Goal: Transaction & Acquisition: Subscribe to service/newsletter

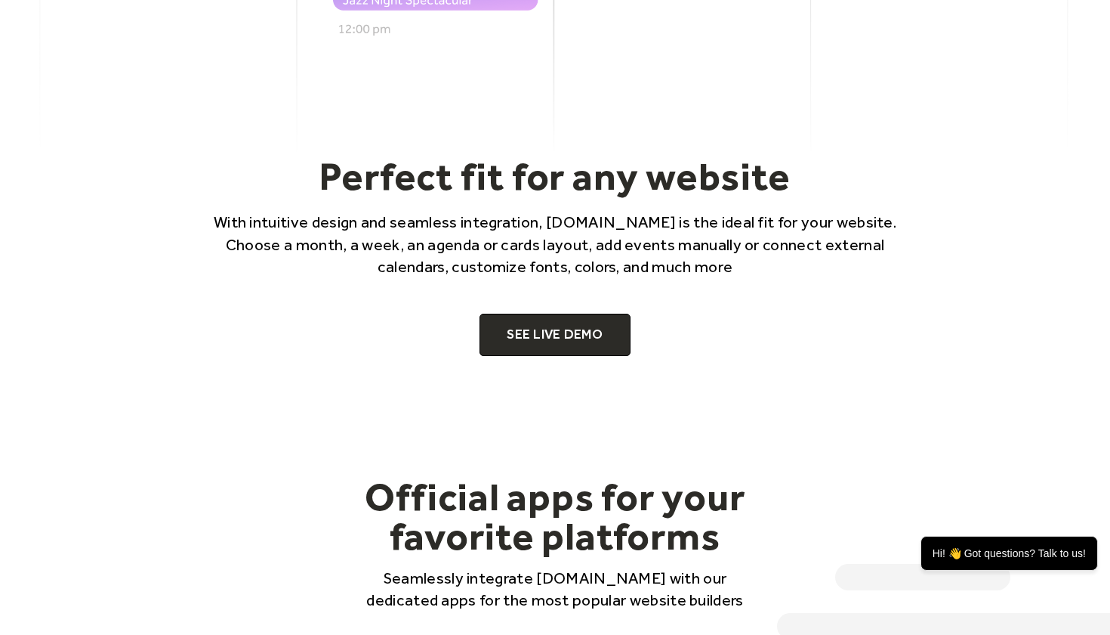
scroll to position [907, 0]
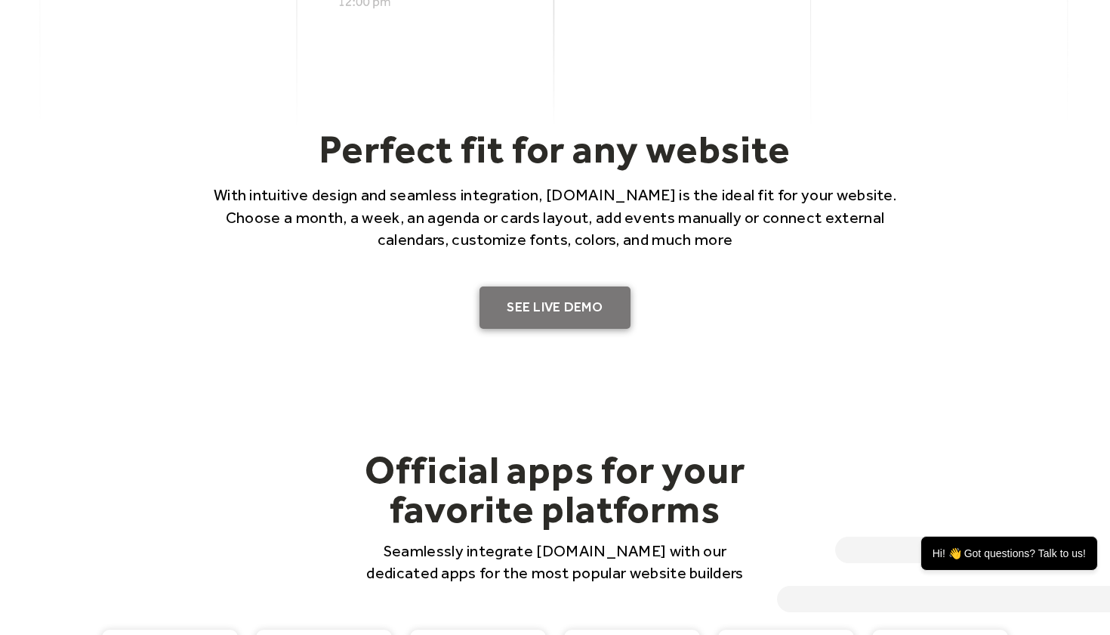
click at [508, 313] on link "SEE LIVE DEMO" at bounding box center [555, 307] width 151 height 42
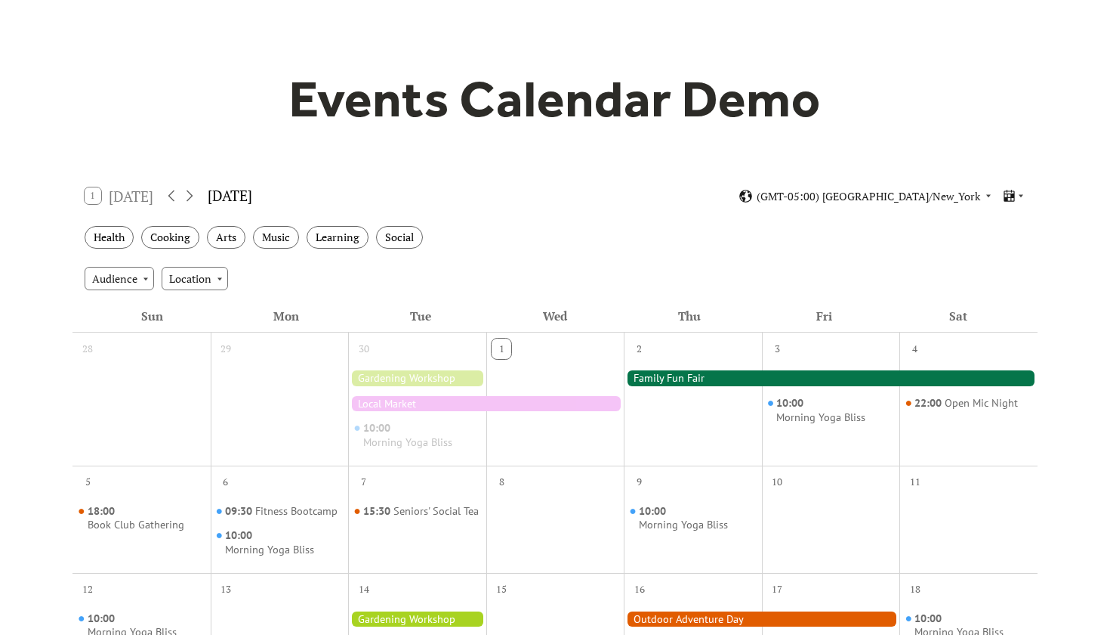
scroll to position [85, 0]
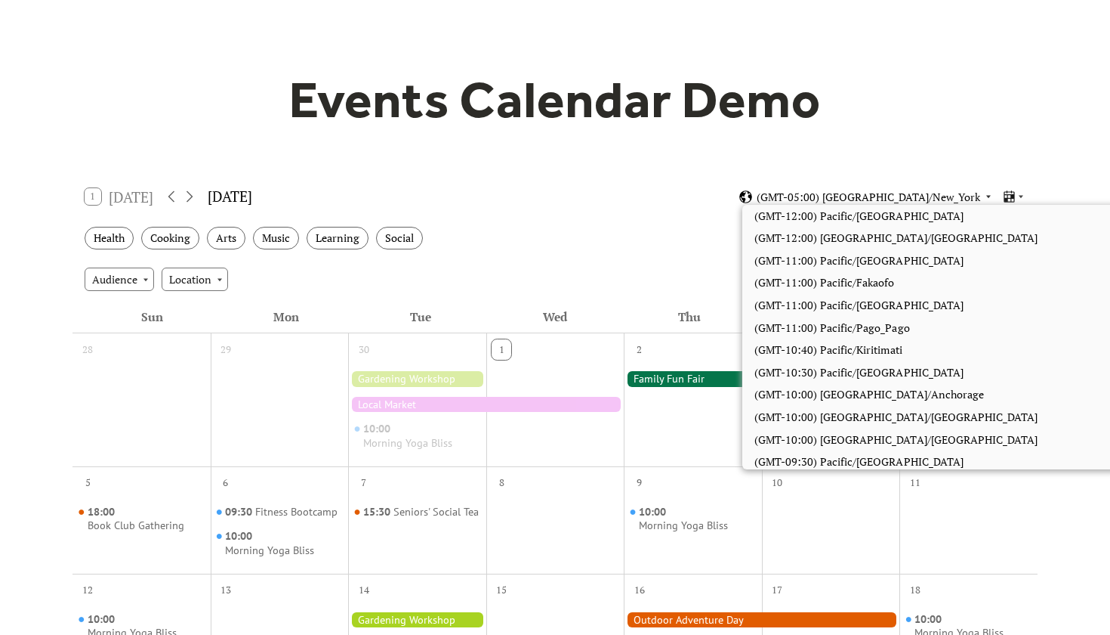
click at [939, 194] on span "(GMT-05:00) America/New_York" at bounding box center [869, 197] width 224 height 11
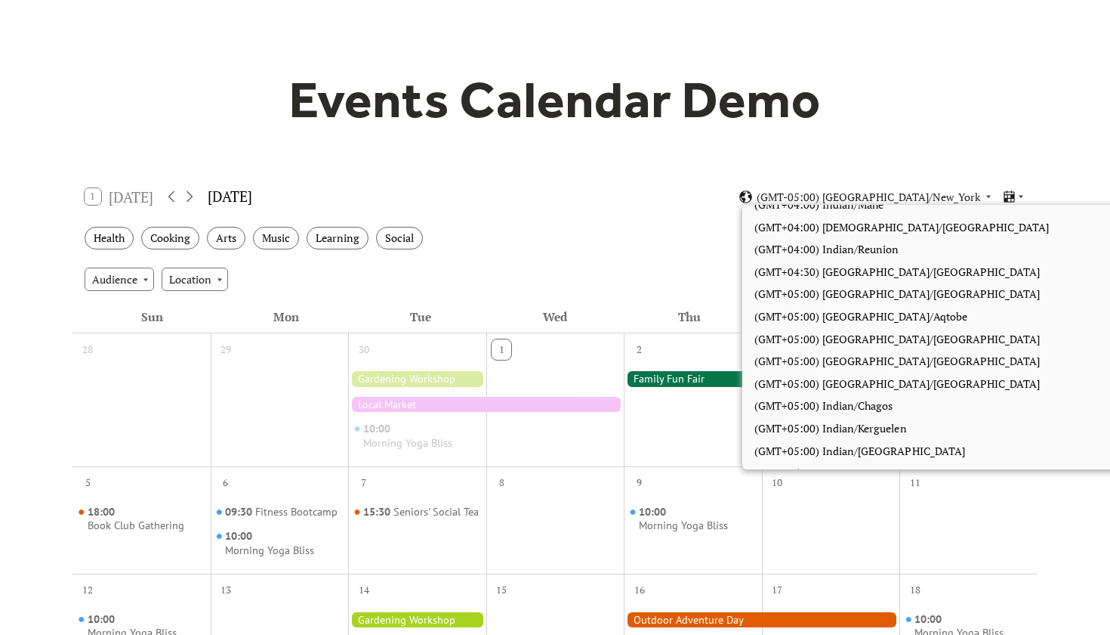
scroll to position [3771, 0]
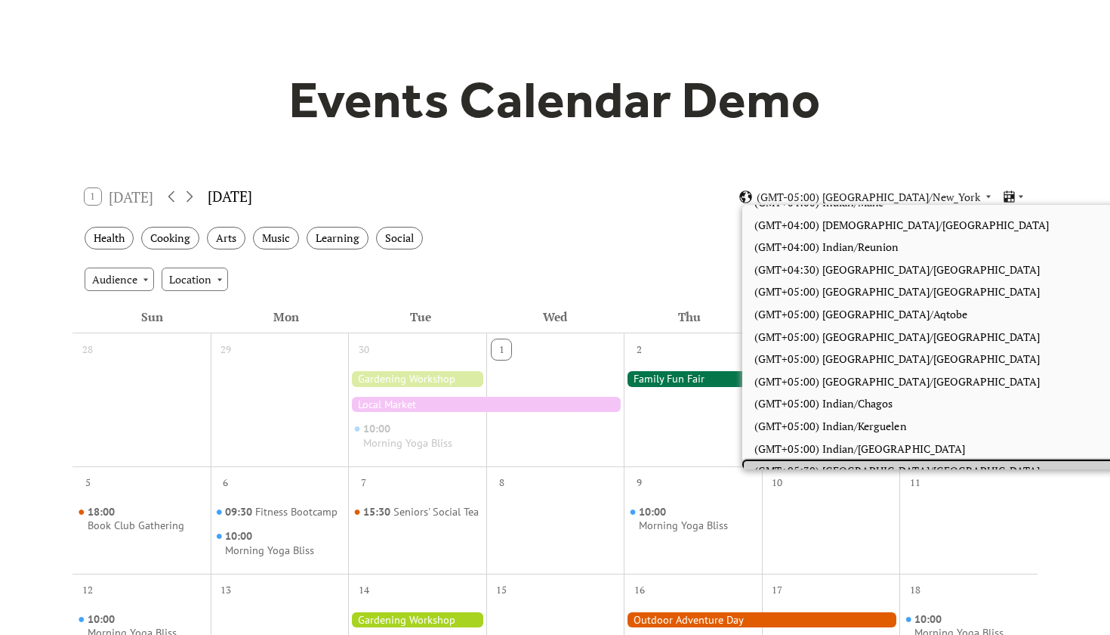
click at [842, 462] on span "(GMT+05:30) Asia/Calcutta" at bounding box center [898, 470] width 286 height 17
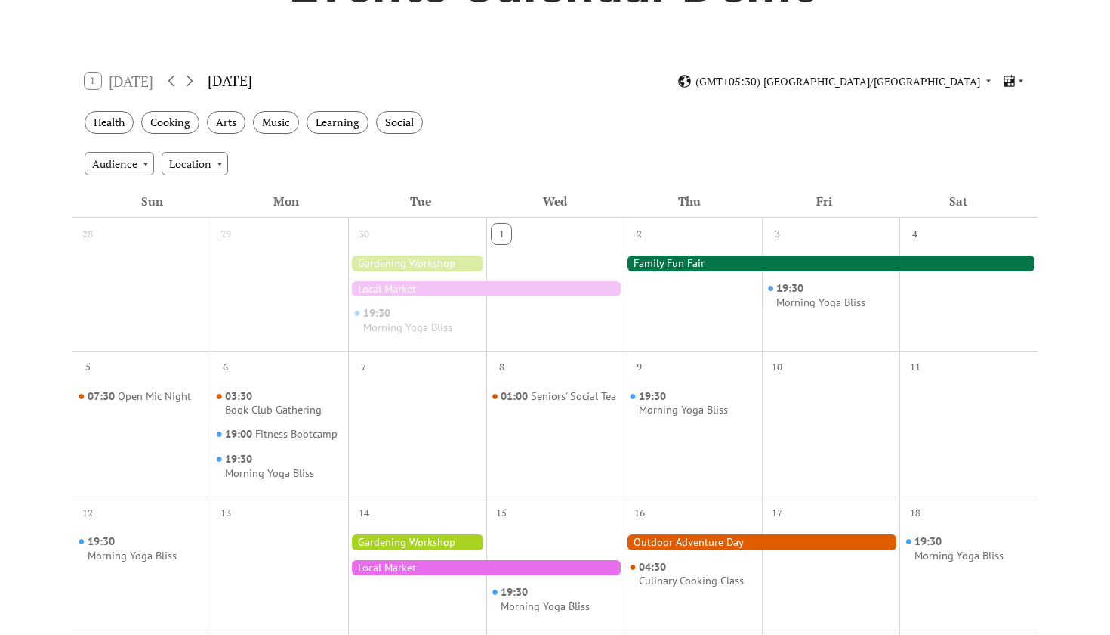
scroll to position [186, 0]
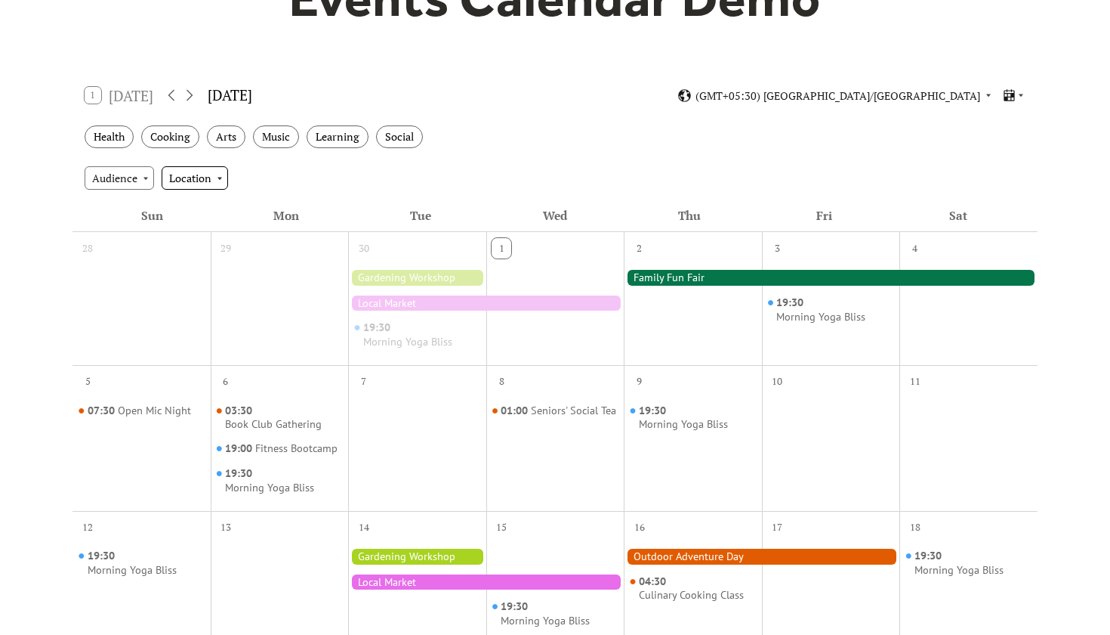
click at [213, 175] on div "Location" at bounding box center [195, 177] width 66 height 23
click at [215, 239] on span "Community" at bounding box center [202, 244] width 56 height 17
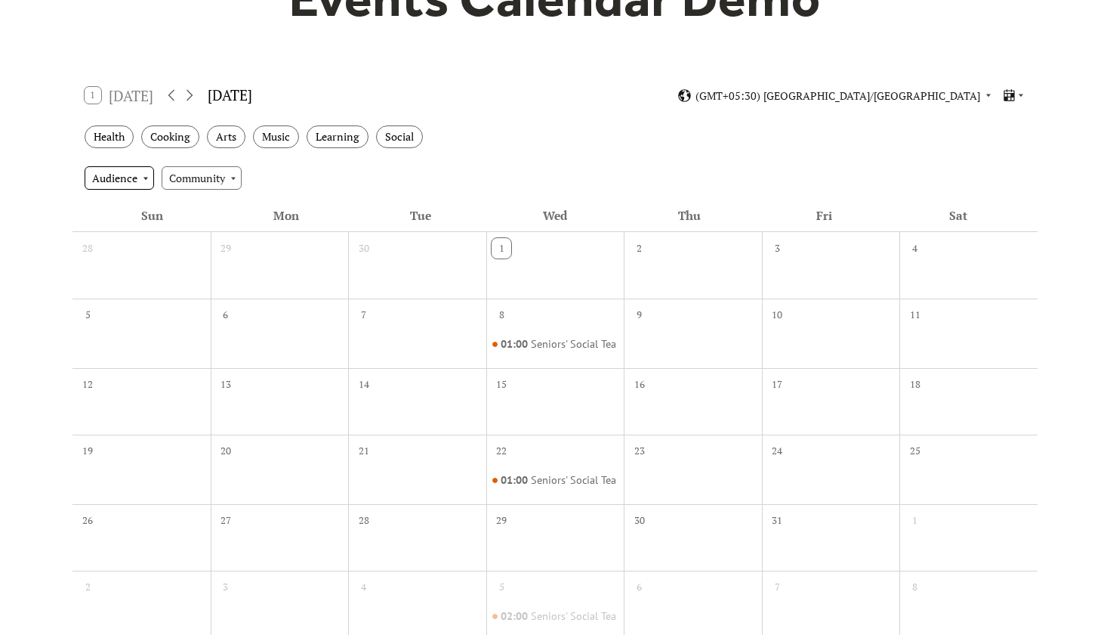
click at [106, 183] on div "Audience" at bounding box center [119, 177] width 69 height 23
click at [432, 160] on div "Audience Community" at bounding box center [555, 177] width 965 height 41
click at [391, 139] on div "Social" at bounding box center [399, 136] width 47 height 23
click at [190, 186] on div "Community" at bounding box center [202, 177] width 80 height 23
click at [206, 266] on span "Community" at bounding box center [202, 267] width 56 height 17
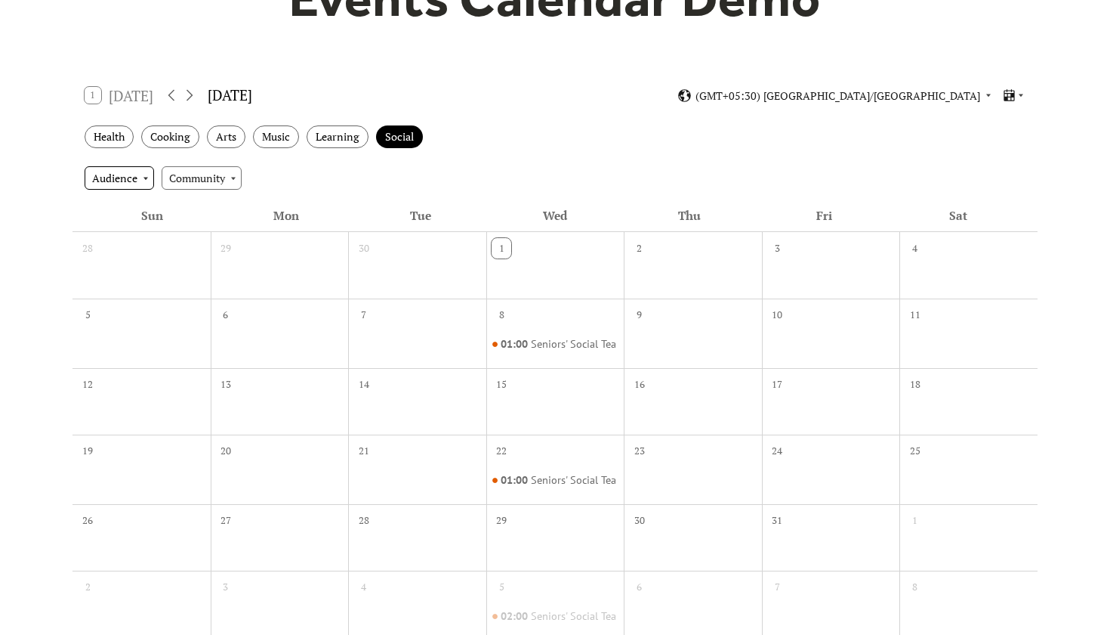
click at [114, 185] on div "Audience" at bounding box center [119, 177] width 69 height 23
click at [137, 212] on div "Family" at bounding box center [118, 223] width 66 height 23
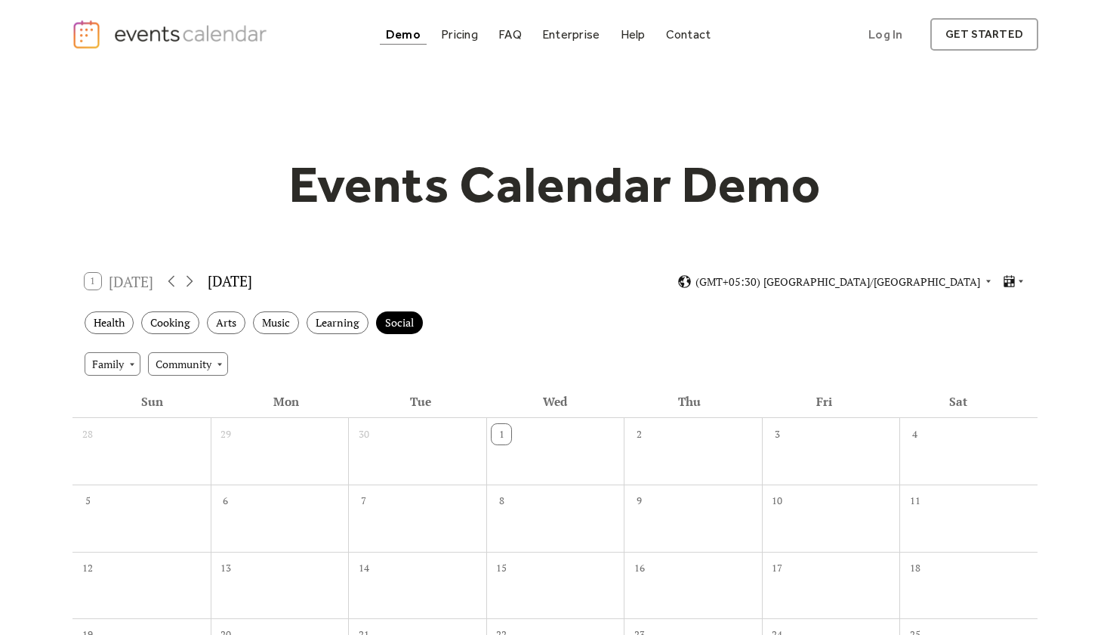
scroll to position [0, 0]
click at [478, 32] on div "Pricing" at bounding box center [459, 34] width 37 height 8
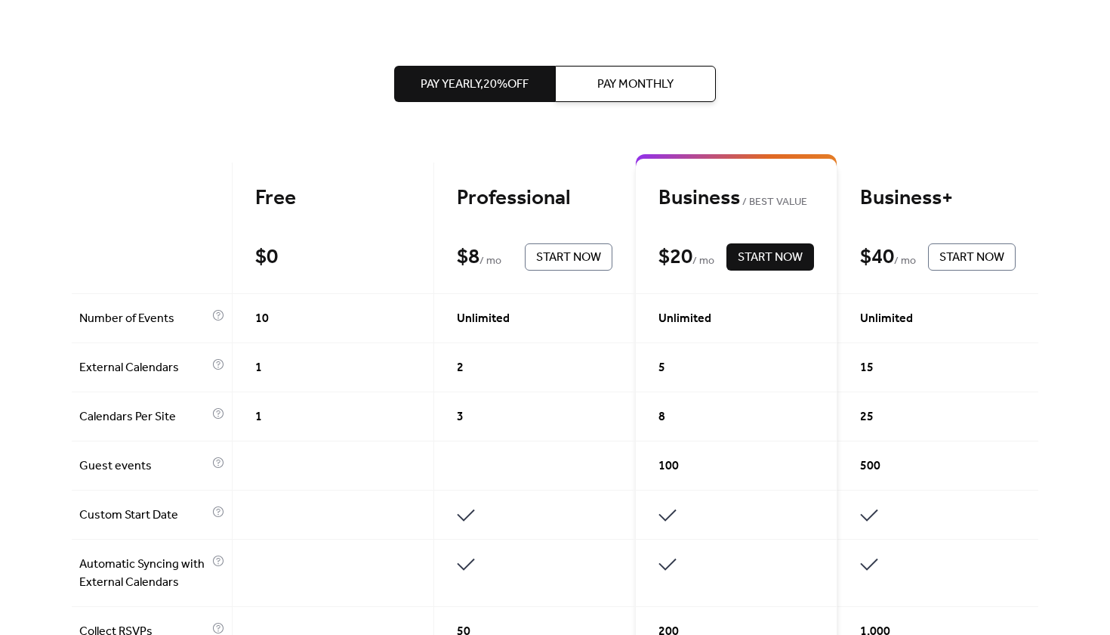
scroll to position [266, 0]
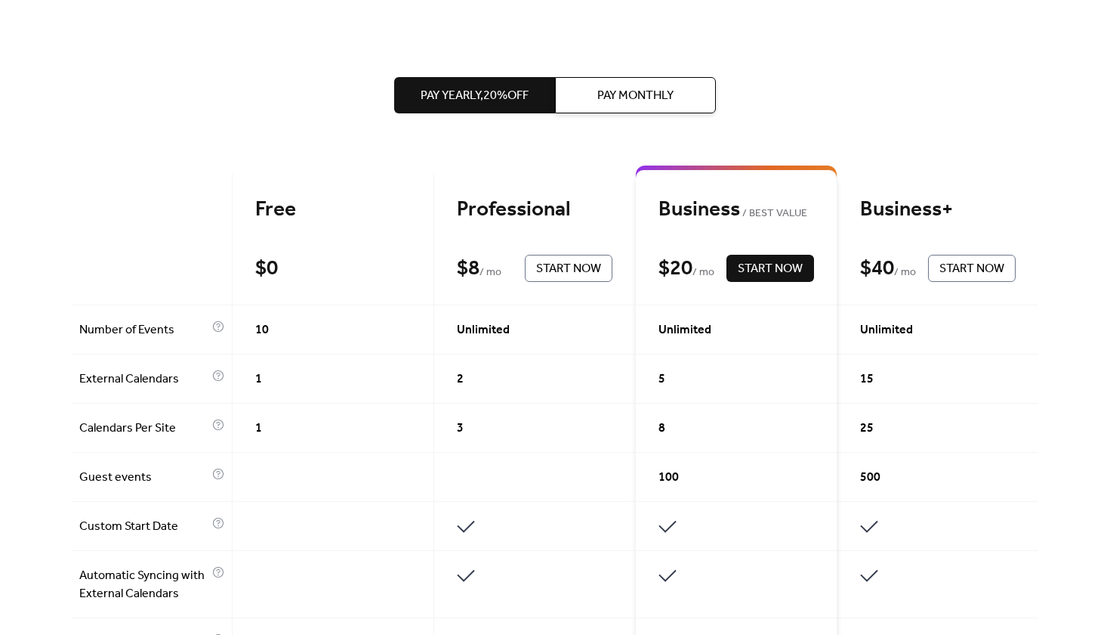
click at [616, 91] on span "Pay Monthly" at bounding box center [636, 96] width 76 height 18
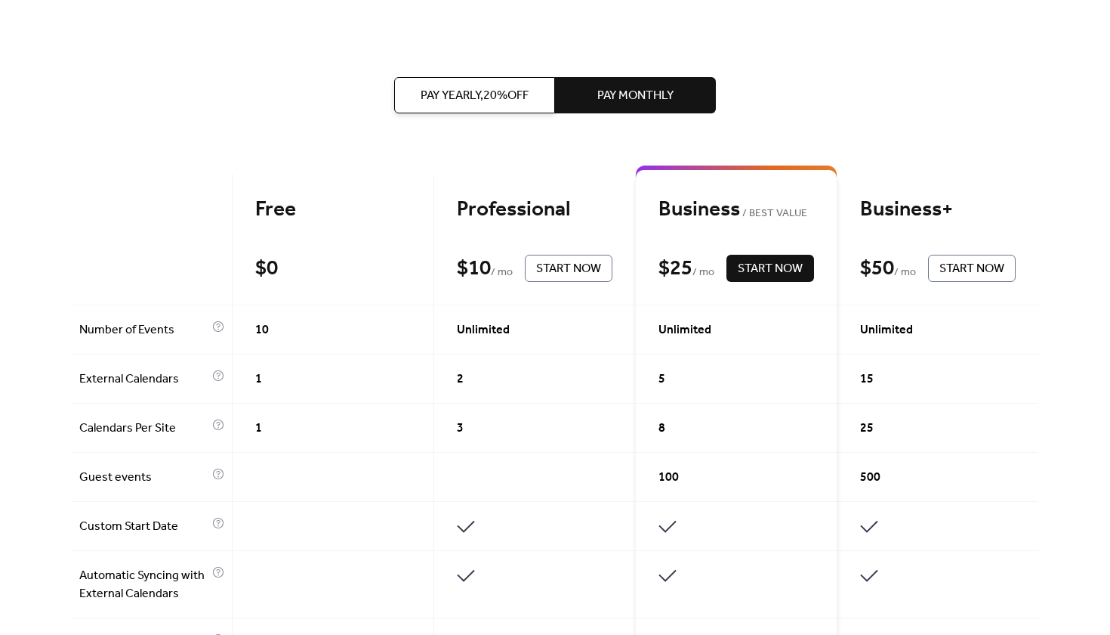
click at [500, 90] on span "Pay Yearly, 20% off" at bounding box center [475, 96] width 108 height 18
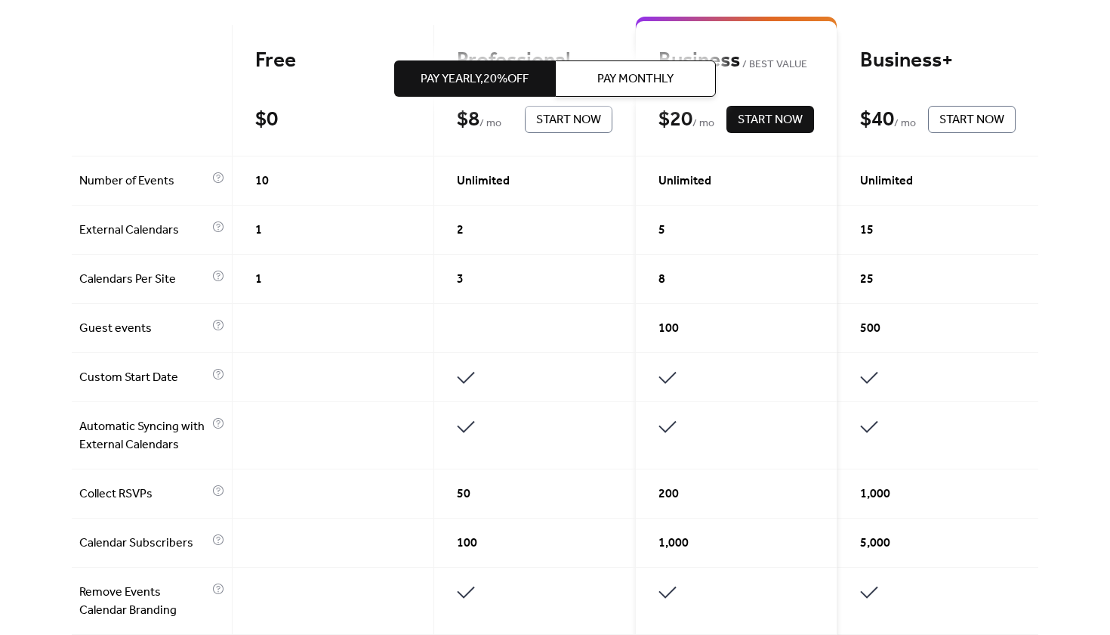
scroll to position [415, 0]
click at [614, 72] on span "Pay Monthly" at bounding box center [636, 79] width 76 height 18
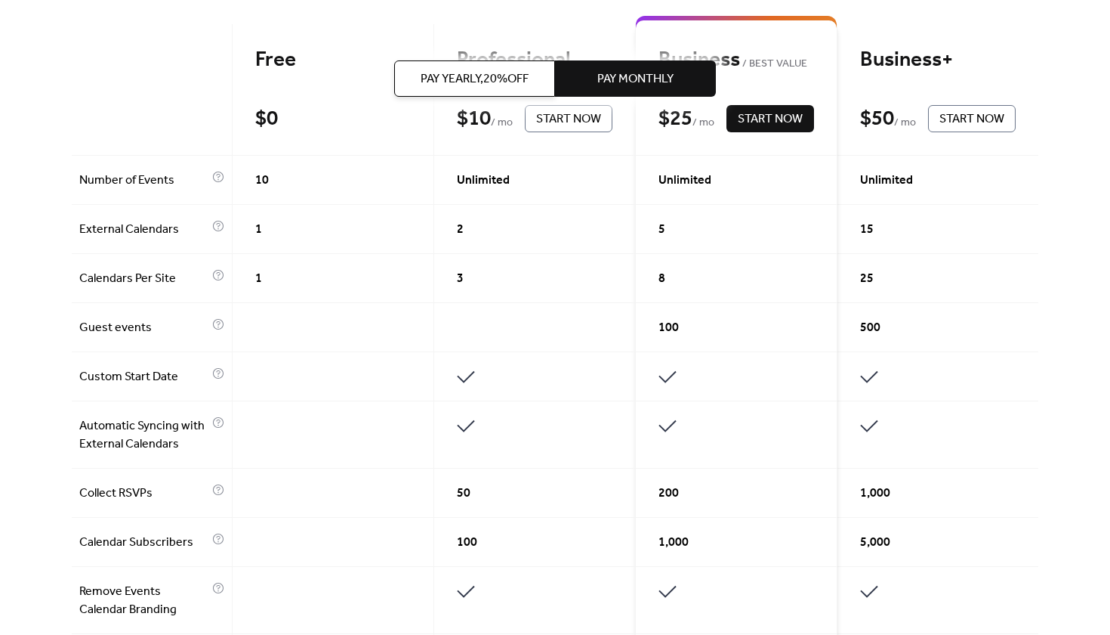
click at [472, 55] on div "Pay Yearly, 20% off Pay Monthly" at bounding box center [555, 78] width 322 height 157
click at [477, 72] on span "Pay Yearly, 20% off" at bounding box center [475, 79] width 108 height 18
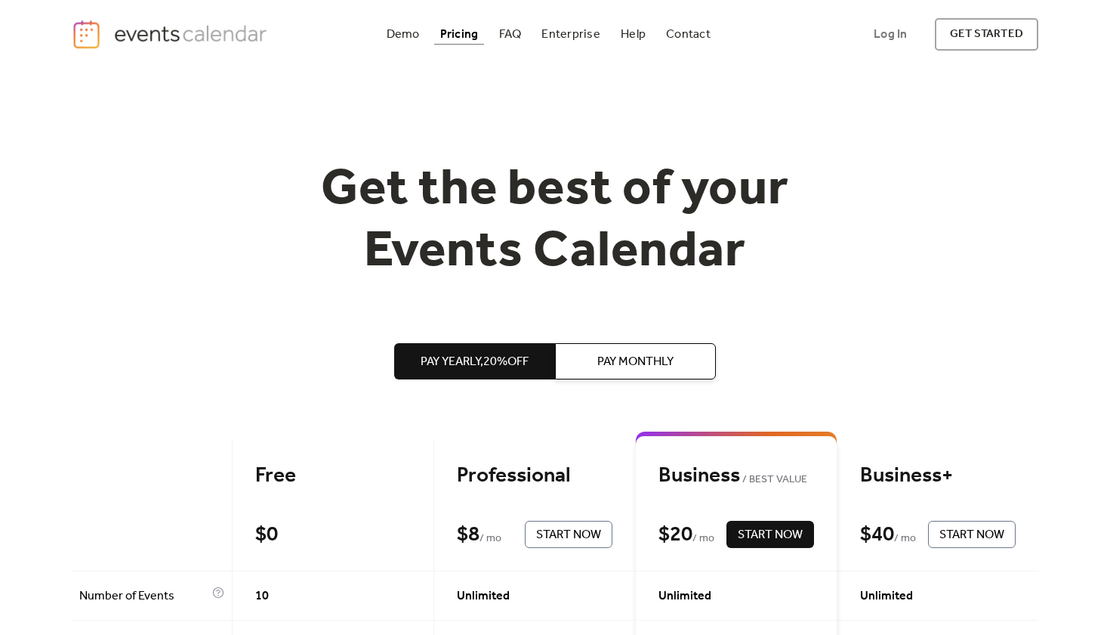
scroll to position [0, 0]
